Goal: Navigation & Orientation: Find specific page/section

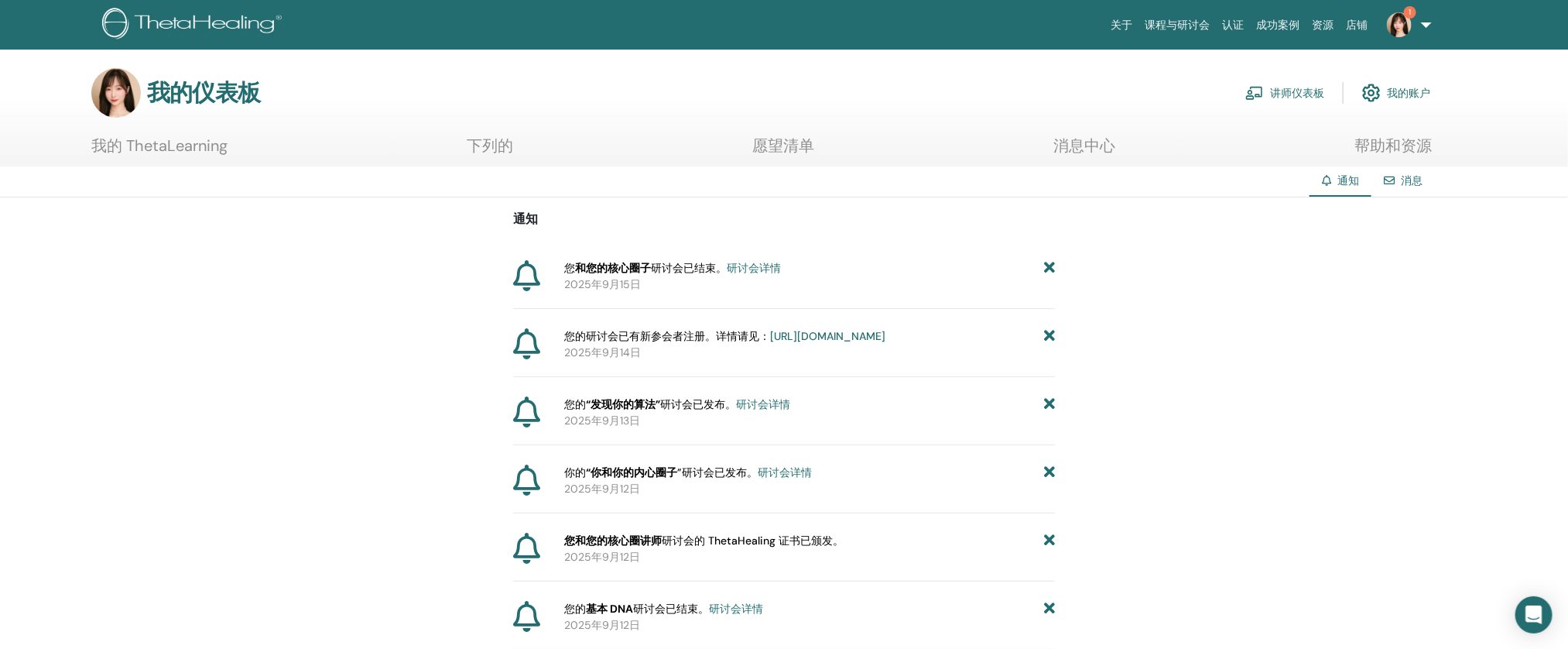
click at [1297, 91] on font "讲师仪表板" at bounding box center [1297, 94] width 54 height 14
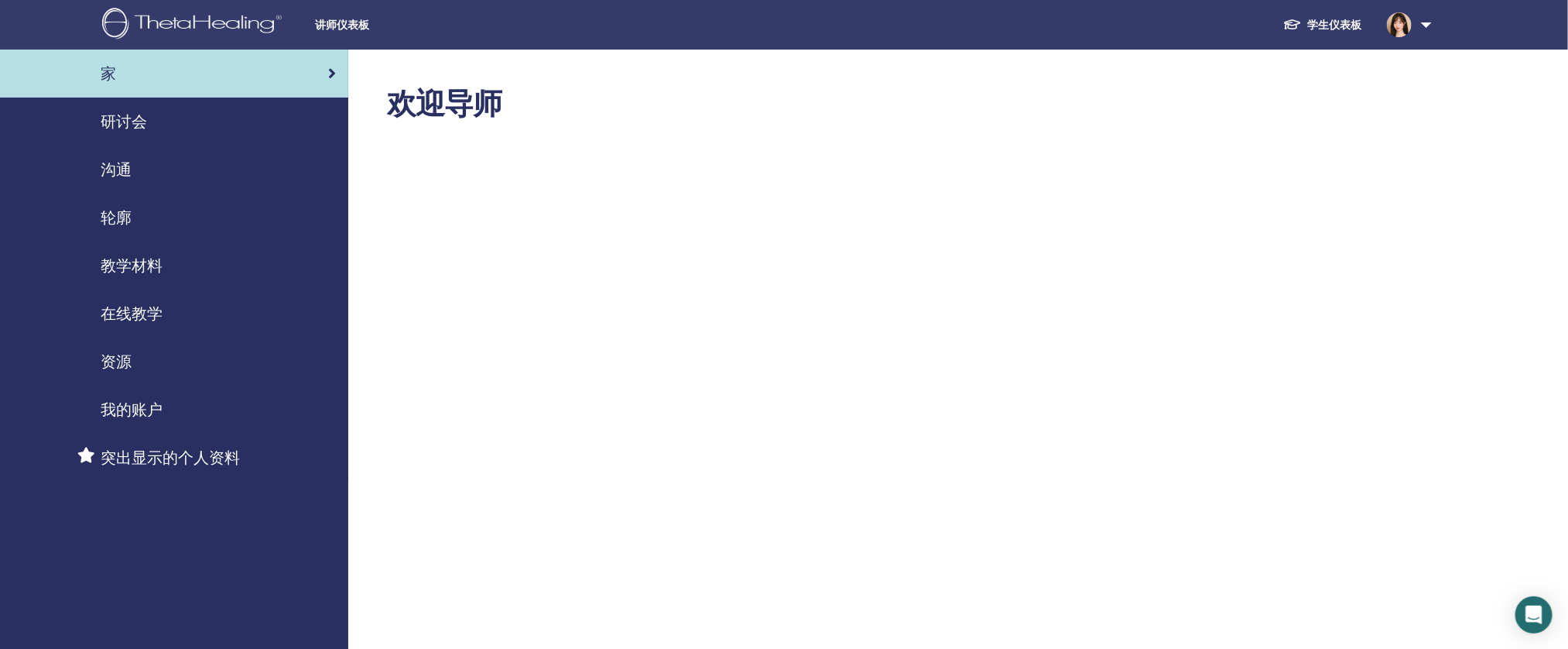
click at [116, 130] on font "研讨会" at bounding box center [124, 122] width 46 height 20
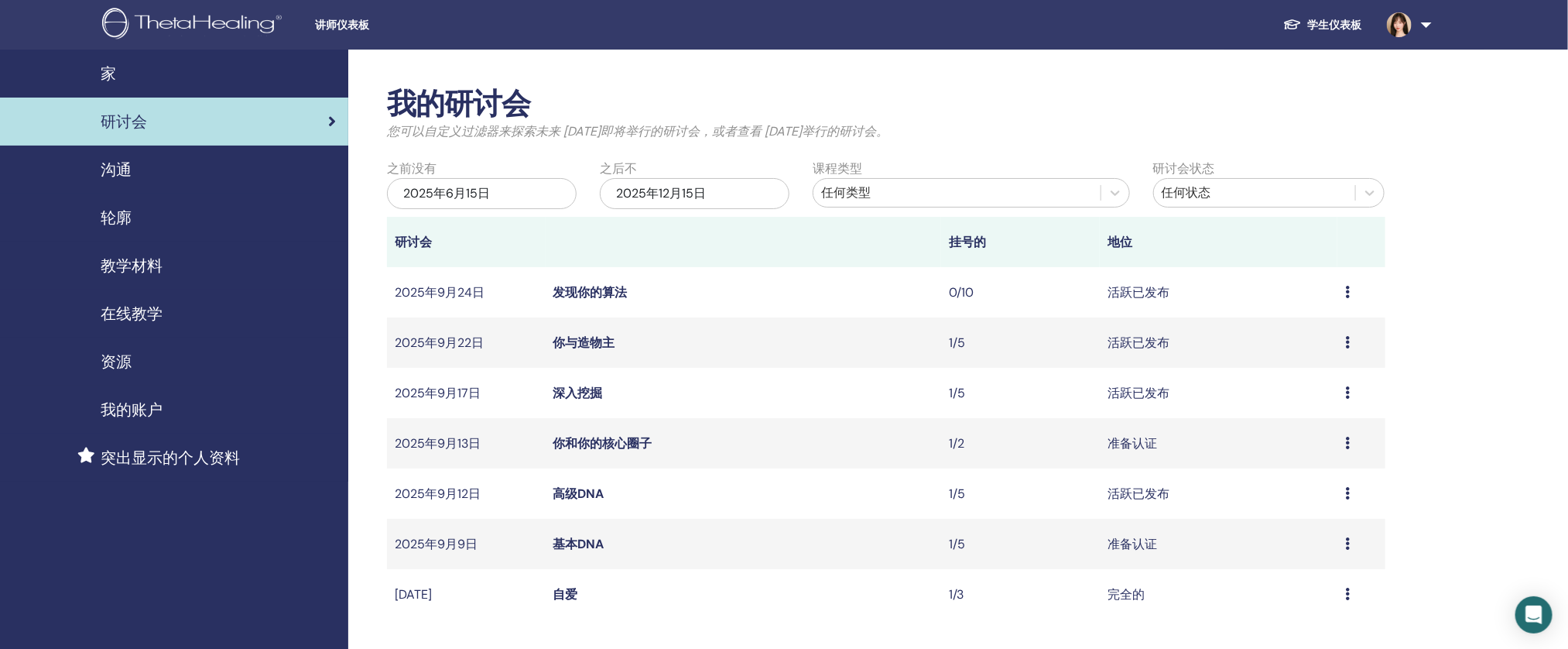
click at [579, 496] on font "高级DNA" at bounding box center [579, 494] width 51 height 16
